Goal: Information Seeking & Learning: Understand process/instructions

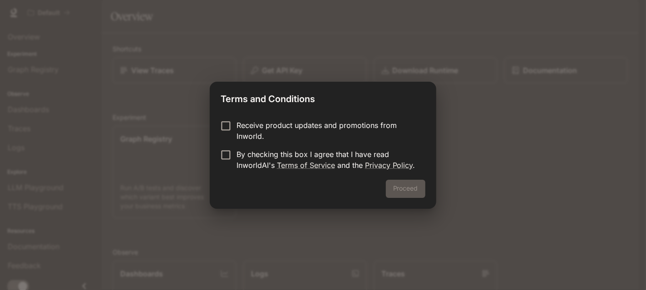
click at [348, 129] on p "Receive product updates and promotions from Inworld." at bounding box center [327, 131] width 182 height 22
click at [329, 161] on link "Terms of Service" at bounding box center [306, 165] width 58 height 9
click at [230, 144] on form "Receive product updates and promotions from Inworld. By checking this box I agr…" at bounding box center [323, 145] width 204 height 51
click at [394, 186] on button "Proceed" at bounding box center [405, 189] width 39 height 18
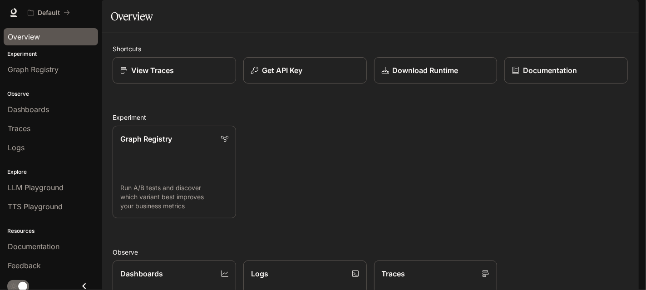
click at [43, 40] on div "Overview" at bounding box center [51, 36] width 86 height 11
click at [552, 76] on p "Documentation" at bounding box center [549, 70] width 54 height 11
